Goal: Navigation & Orientation: Go to known website

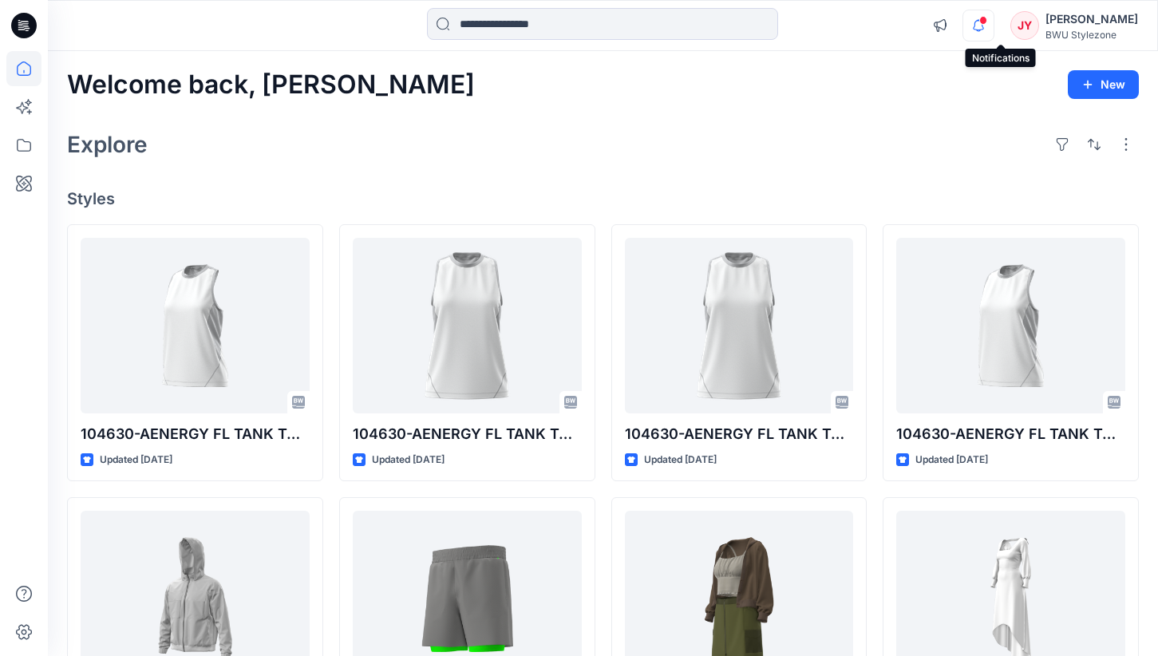
click at [993, 26] on icon "button" at bounding box center [978, 26] width 30 height 32
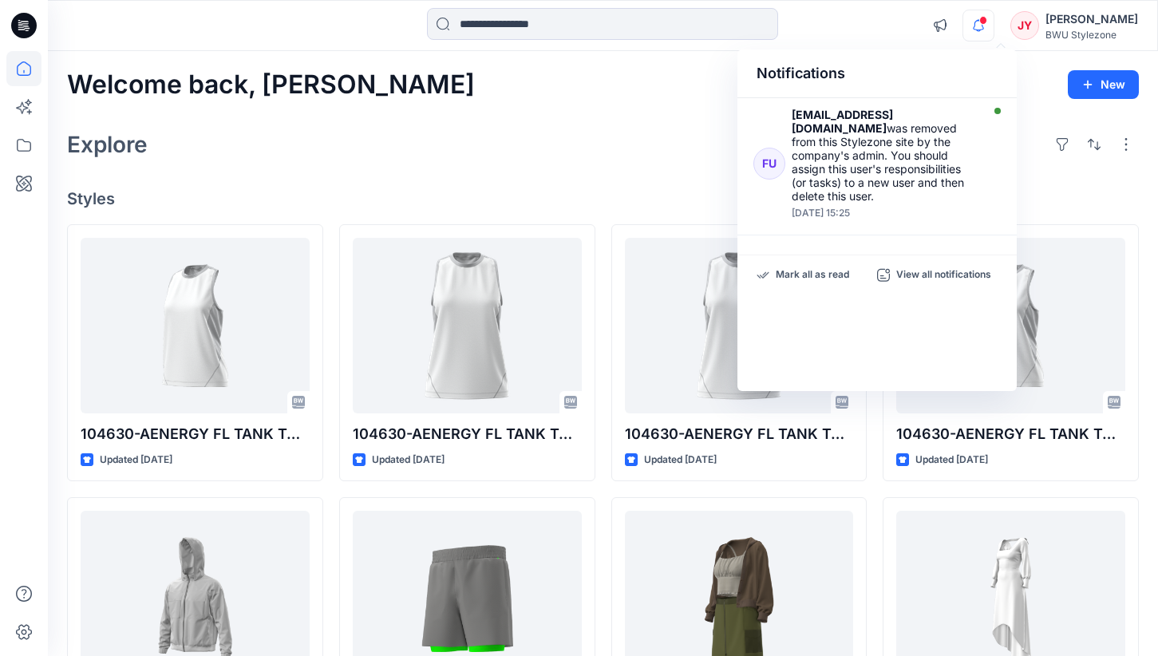
click at [993, 26] on icon "button" at bounding box center [978, 26] width 30 height 32
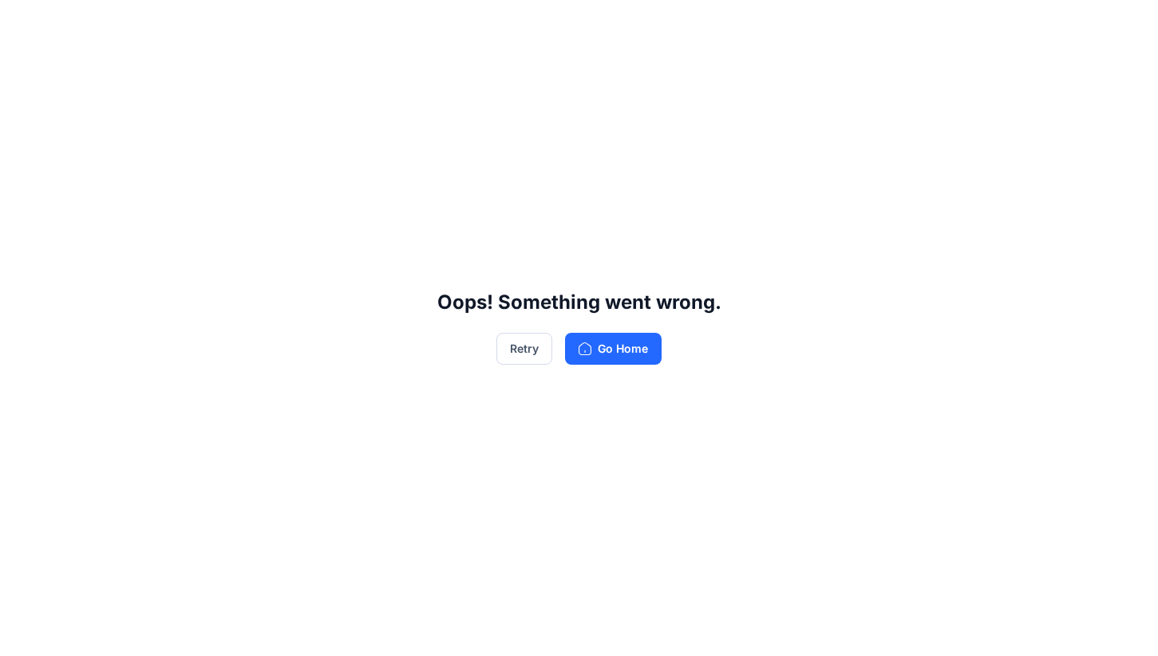
click at [841, 101] on div "Oops! Something went wrong. Retry Go Home" at bounding box center [579, 328] width 1158 height 656
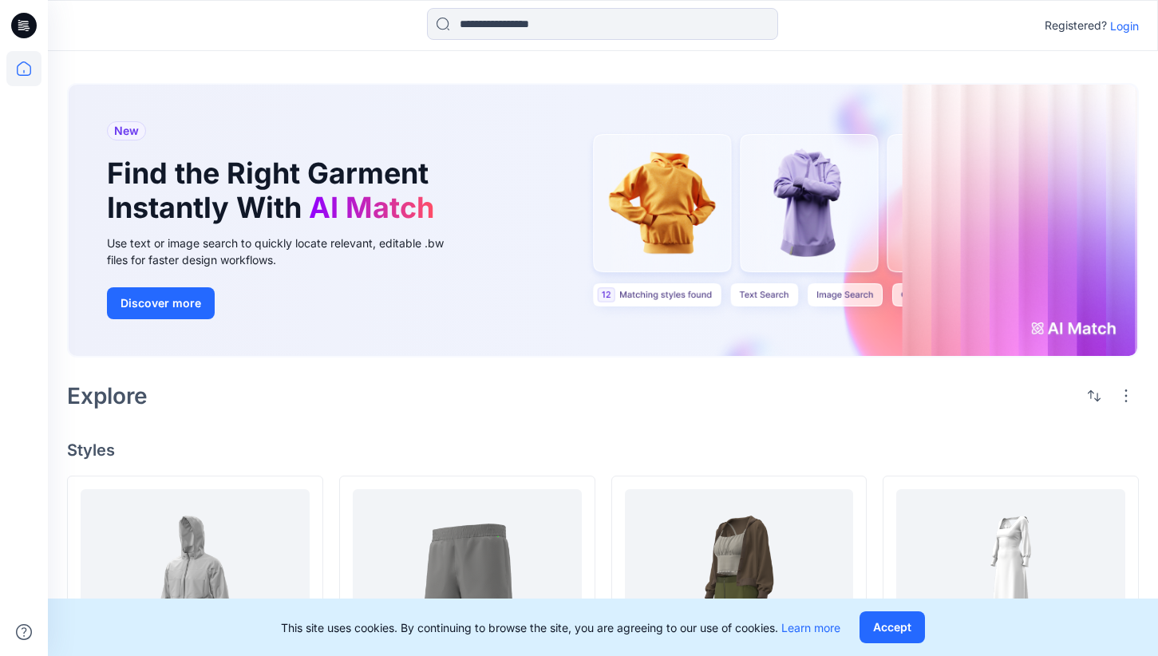
click at [1111, 36] on div "Registered? Login" at bounding box center [602, 25] width 1109 height 35
click at [1133, 22] on p "Login" at bounding box center [1124, 26] width 29 height 17
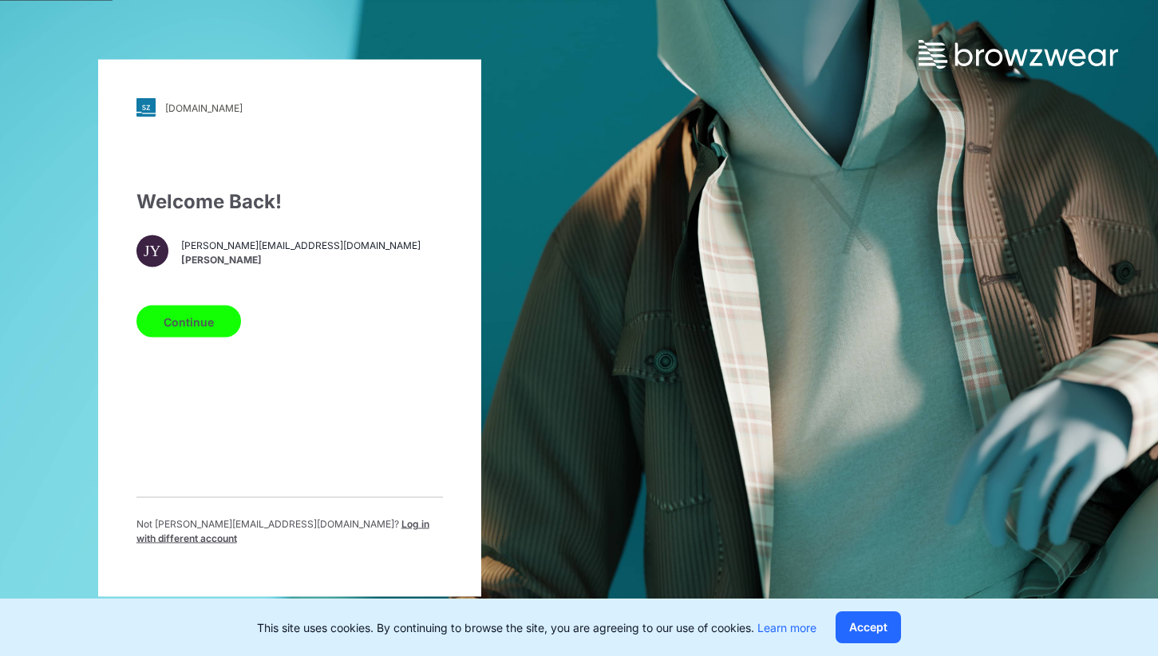
click at [184, 332] on button "Continue" at bounding box center [188, 322] width 105 height 32
